Goal: Information Seeking & Learning: Learn about a topic

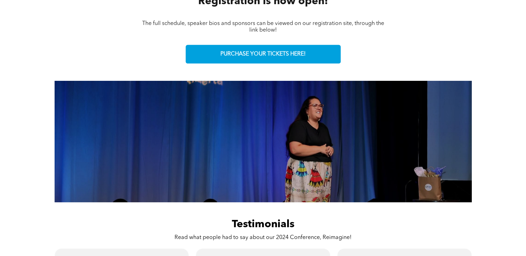
scroll to position [347, 0]
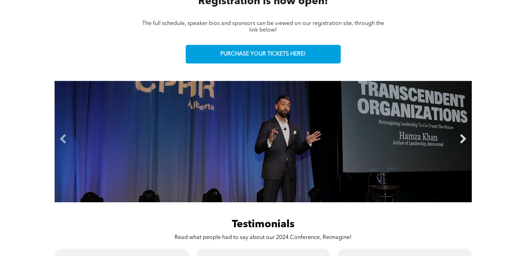
click at [462, 142] on link "Next" at bounding box center [463, 139] width 10 height 10
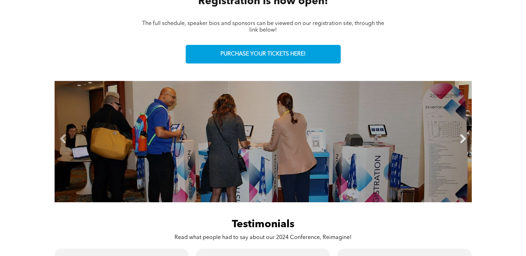
click at [461, 138] on link "Next" at bounding box center [463, 139] width 10 height 10
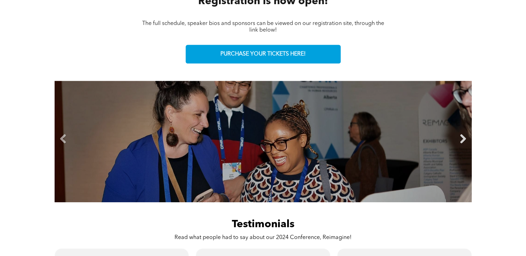
click at [461, 138] on link "Next" at bounding box center [463, 139] width 10 height 10
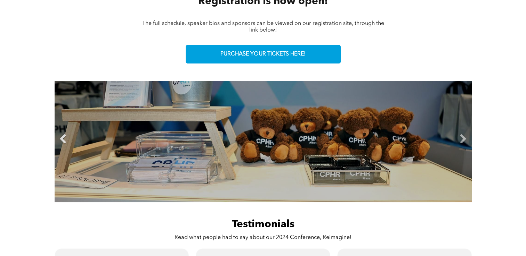
click at [58, 137] on link "Previous" at bounding box center [63, 139] width 10 height 10
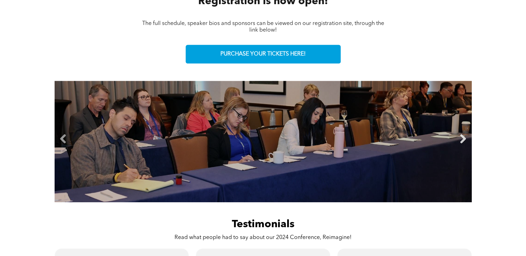
click at [461, 139] on link "Next" at bounding box center [463, 139] width 10 height 10
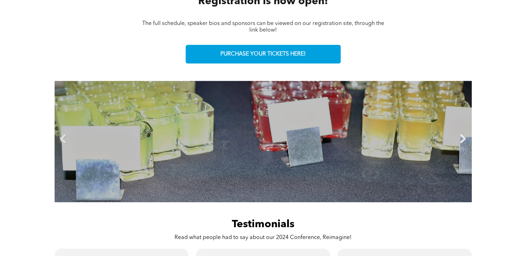
click at [461, 139] on link "Next" at bounding box center [463, 139] width 10 height 10
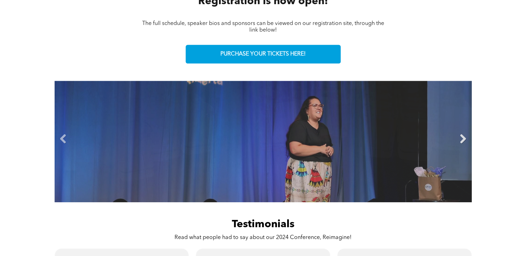
click at [461, 140] on link "Next" at bounding box center [463, 139] width 10 height 10
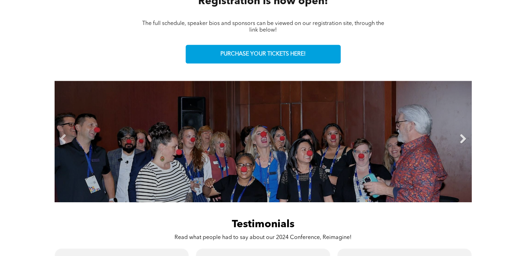
click at [461, 140] on link "Next" at bounding box center [463, 139] width 10 height 10
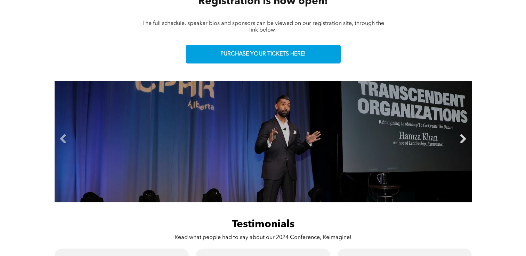
click at [461, 140] on link "Next" at bounding box center [463, 139] width 10 height 10
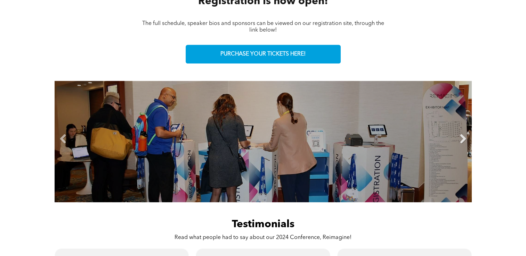
click at [461, 140] on link "Next" at bounding box center [463, 139] width 10 height 10
